Goal: Task Accomplishment & Management: Use online tool/utility

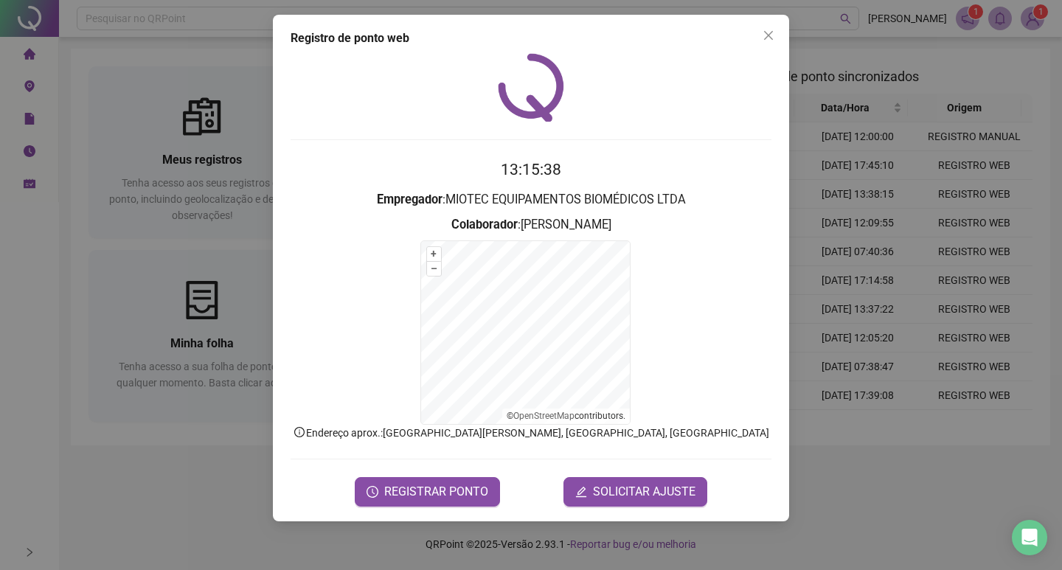
click at [941, 413] on div "Registro de ponto web 13:15:38 Empregador : MIOTEC EQUIPAMENTOS BIOMÉDICOS LTDA…" at bounding box center [531, 285] width 1062 height 570
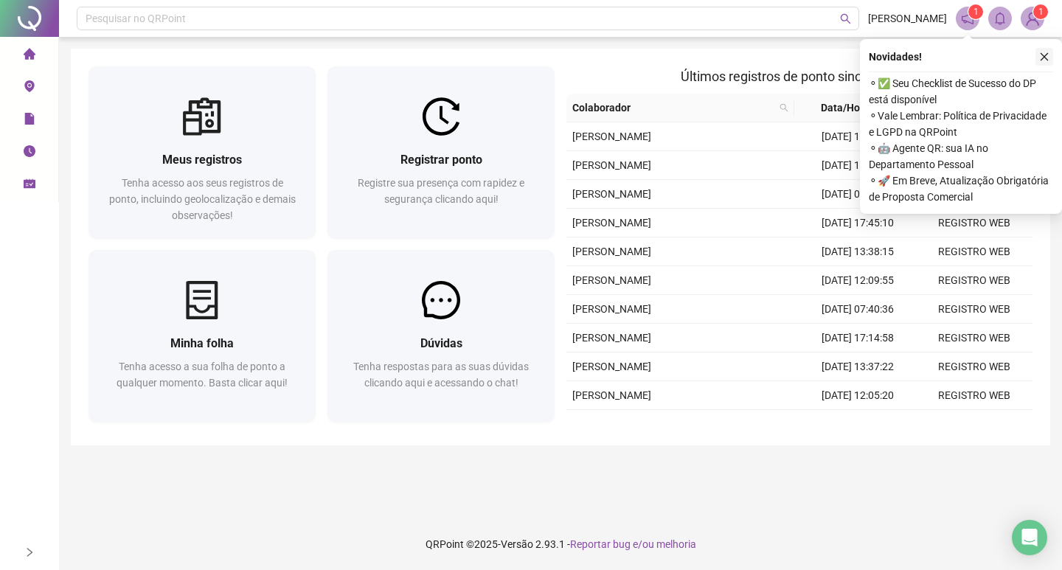
click at [1042, 65] on div "Novidades ! ⚬ ✅ Seu Checklist de Sucesso do DP está disponível ⚬ Vale Lembrar: …" at bounding box center [961, 126] width 202 height 175
click at [1045, 59] on icon "close" at bounding box center [1044, 57] width 10 height 10
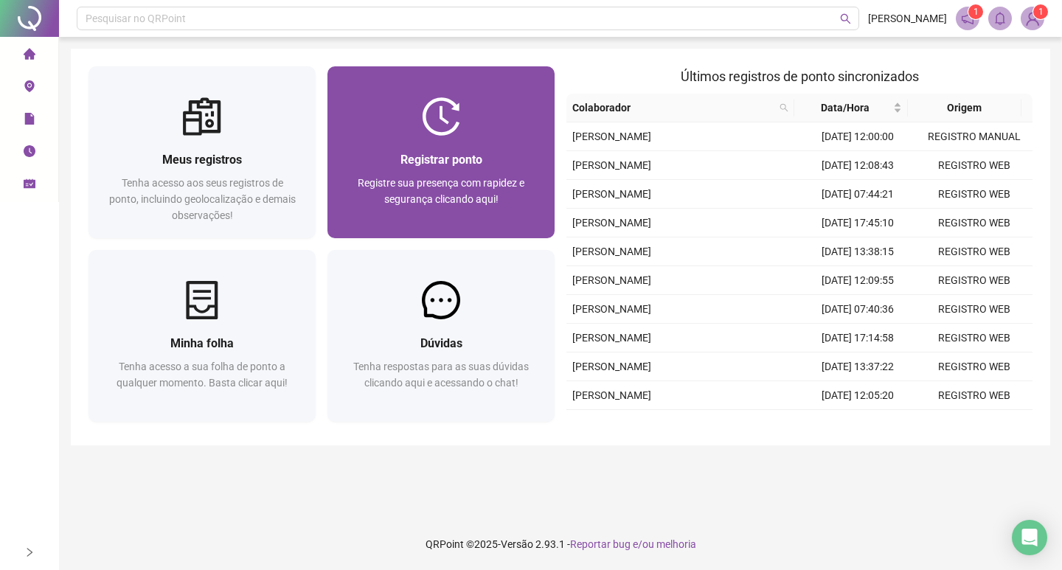
click at [462, 132] on div at bounding box center [440, 116] width 227 height 38
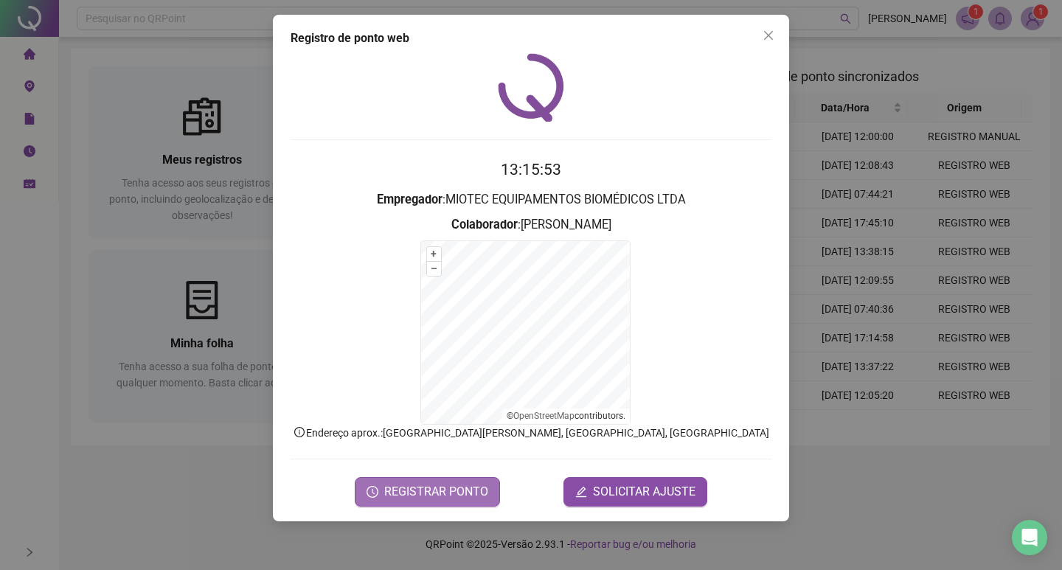
click at [417, 491] on span "REGISTRAR PONTO" at bounding box center [436, 492] width 104 height 18
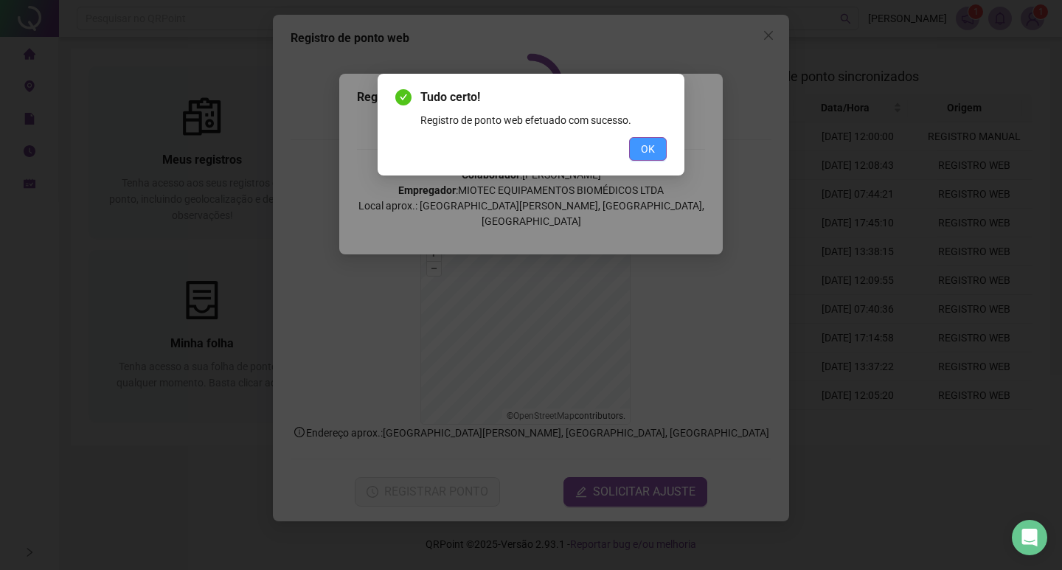
click at [650, 153] on span "OK" at bounding box center [648, 149] width 14 height 16
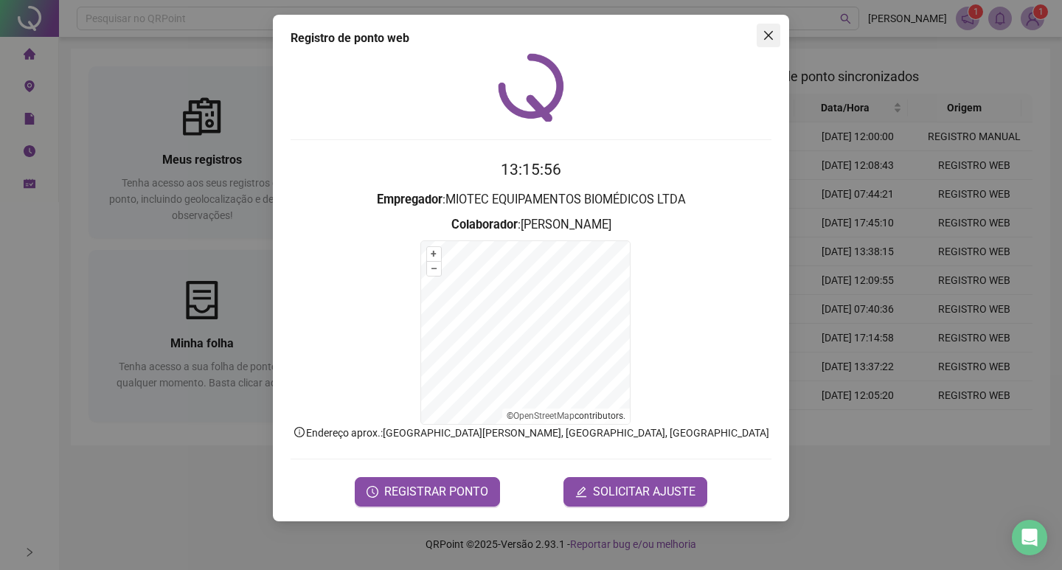
click at [771, 46] on button "Close" at bounding box center [768, 36] width 24 height 24
